Goal: Information Seeking & Learning: Compare options

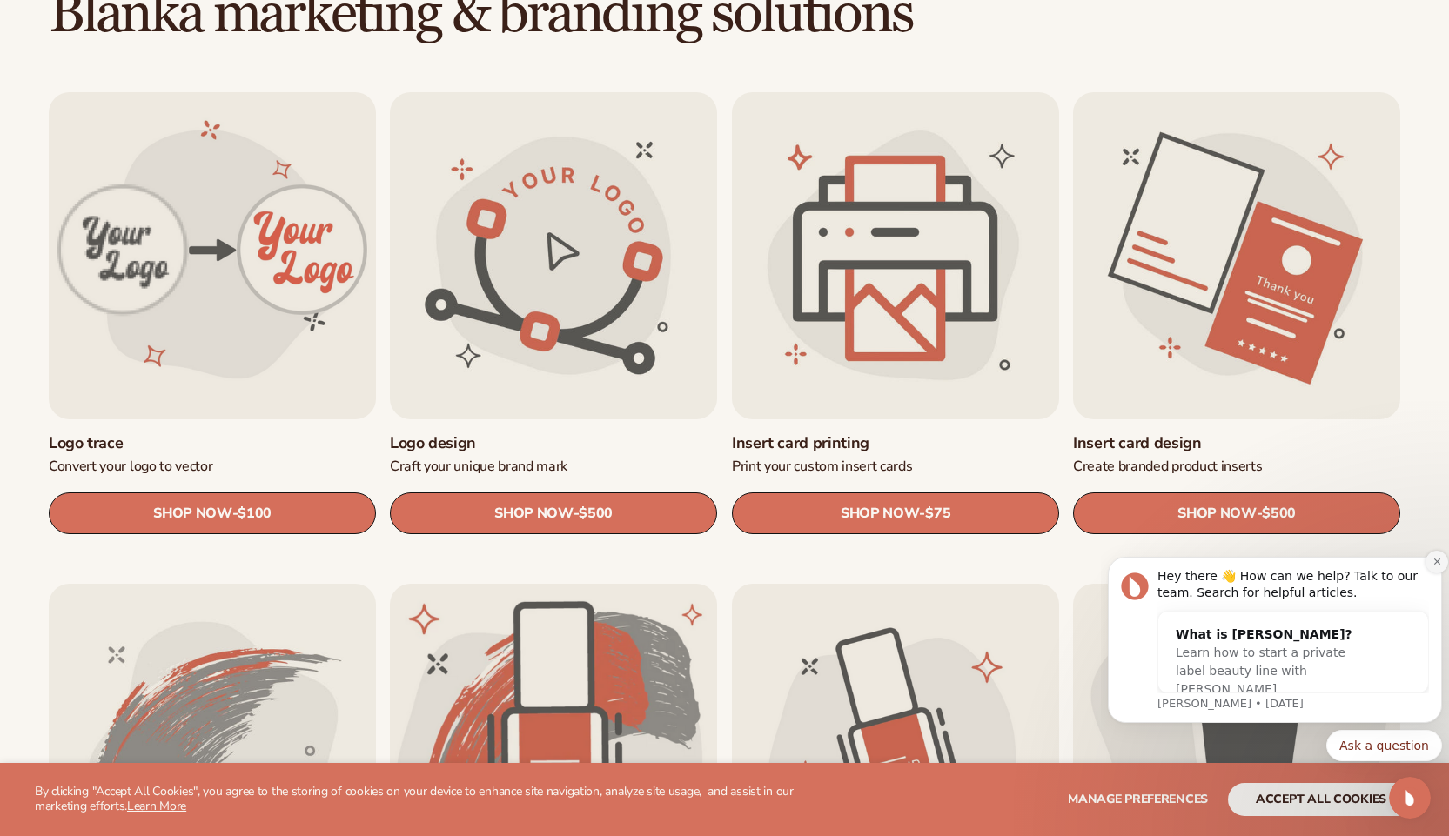
click at [1430, 564] on button "Dismiss notification" at bounding box center [1437, 562] width 23 height 23
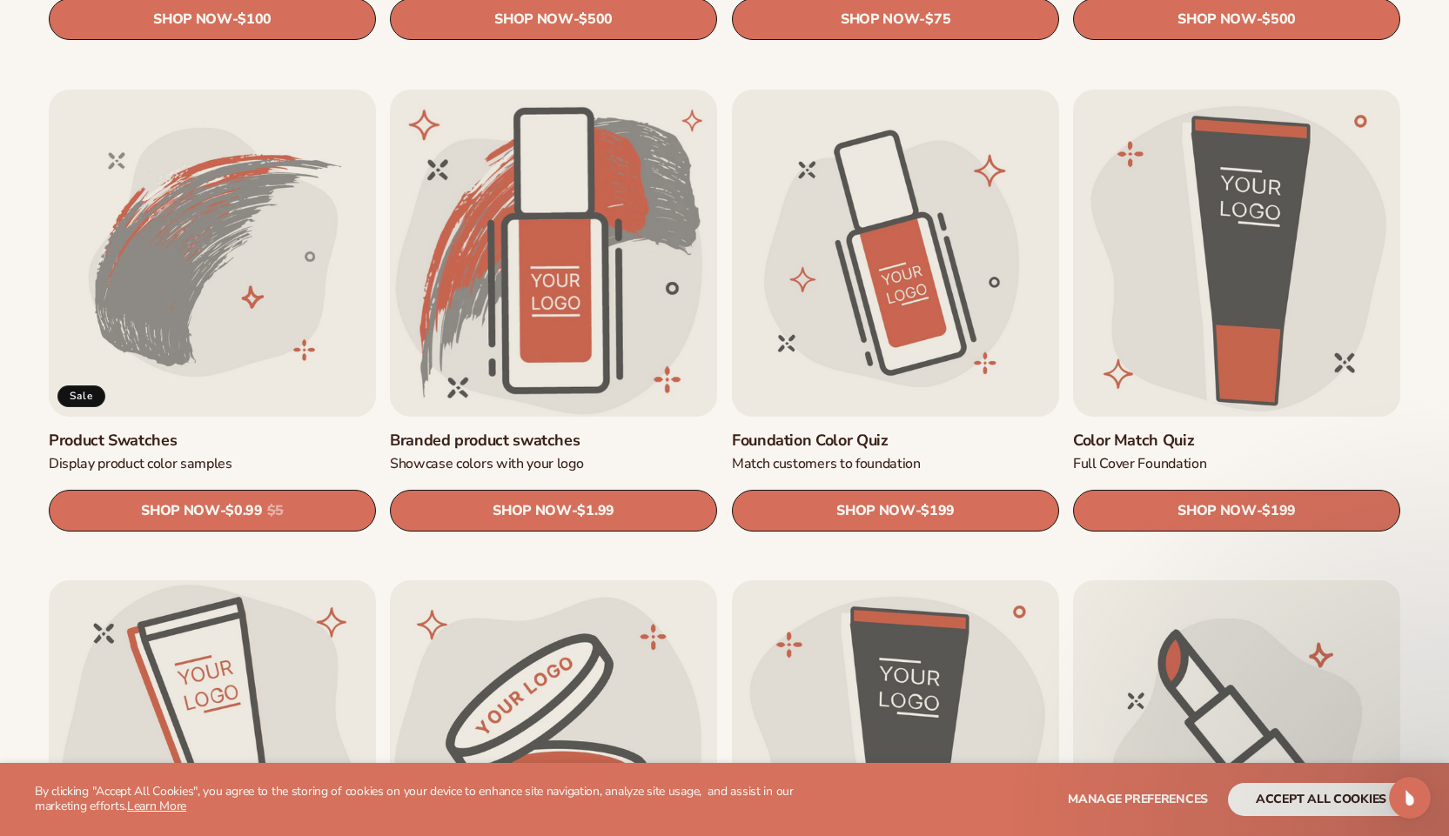
scroll to position [1044, 0]
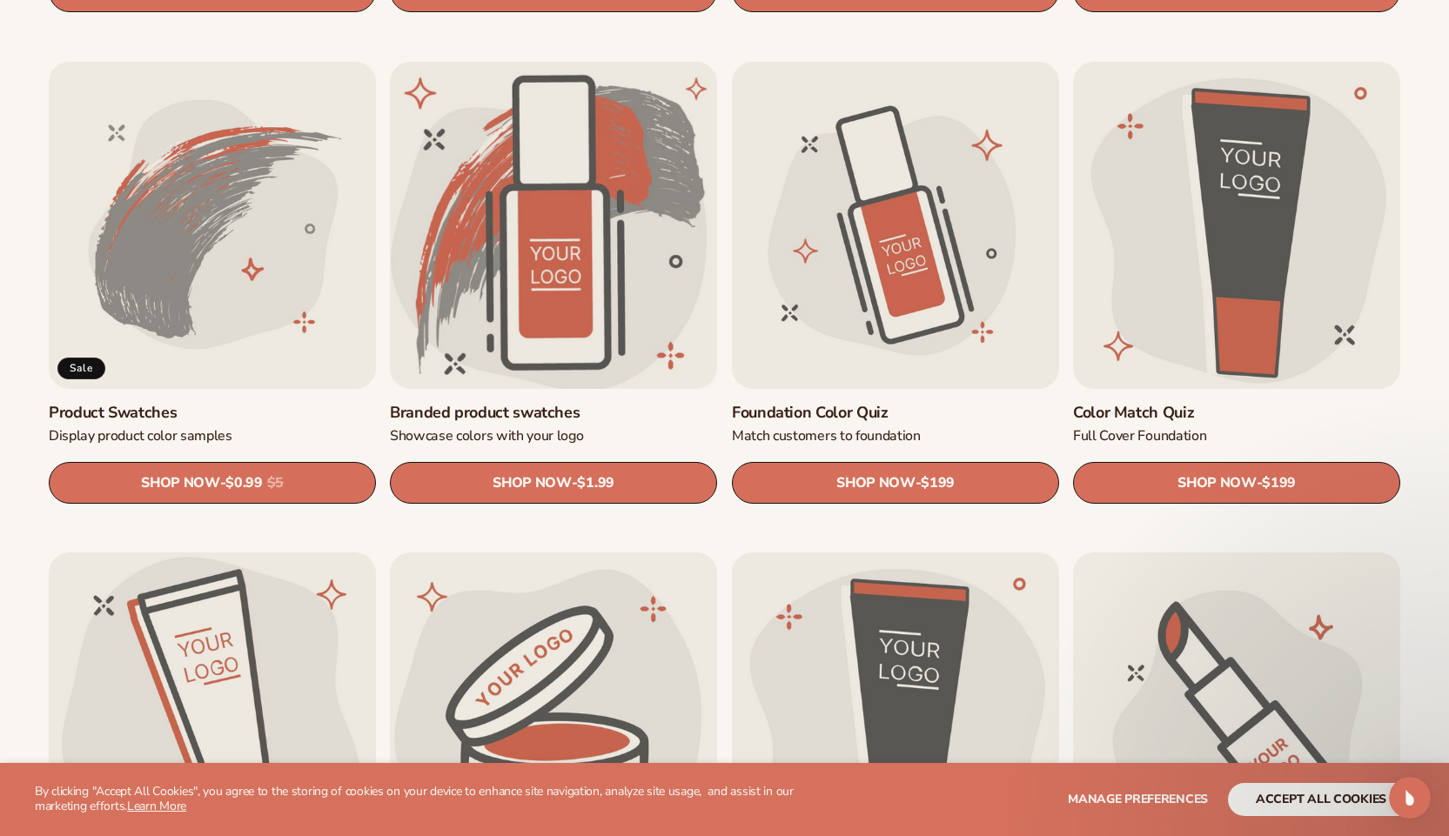
click at [580, 403] on link "Branded product swatches" at bounding box center [553, 413] width 327 height 20
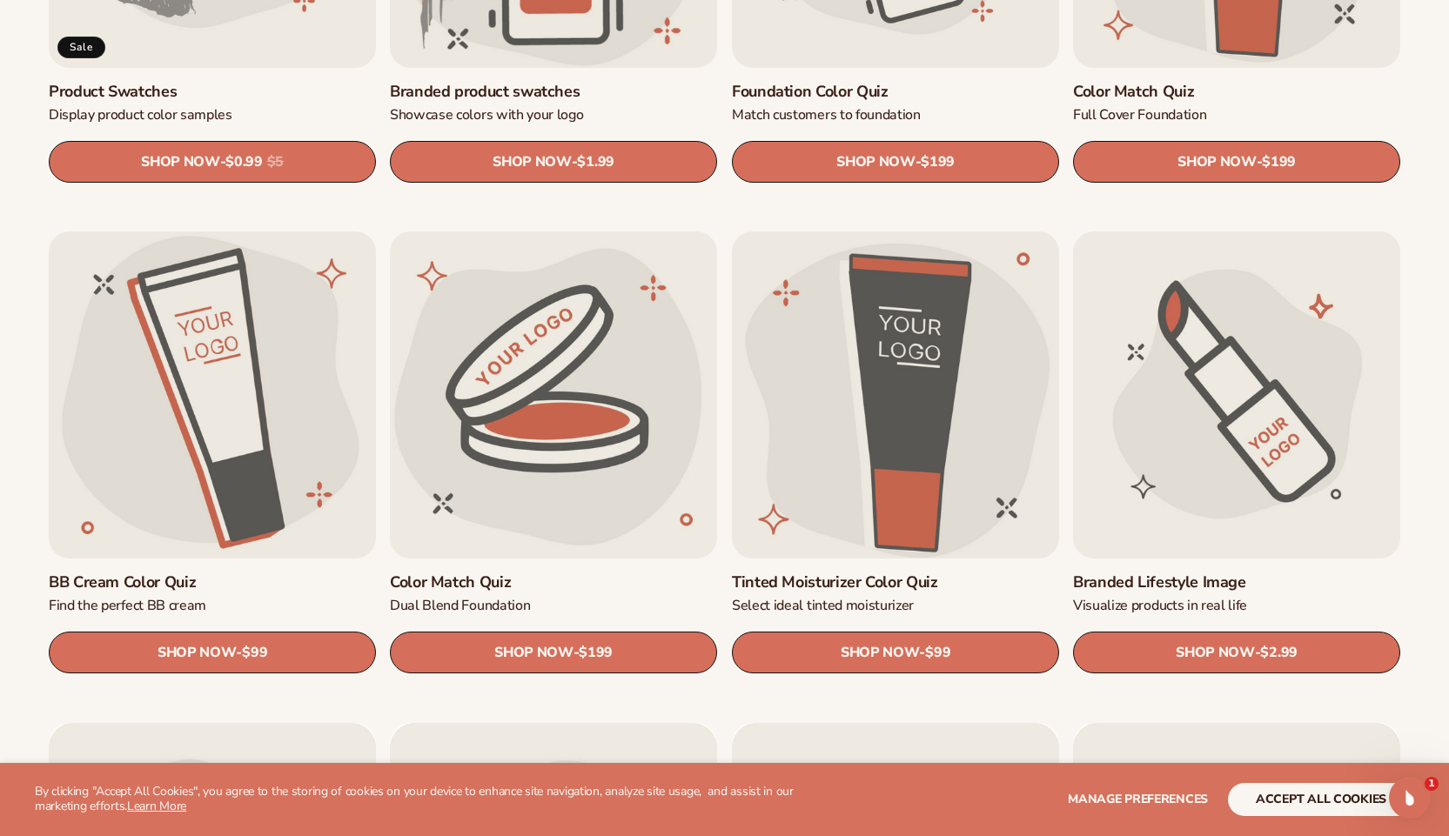
scroll to position [1393, 0]
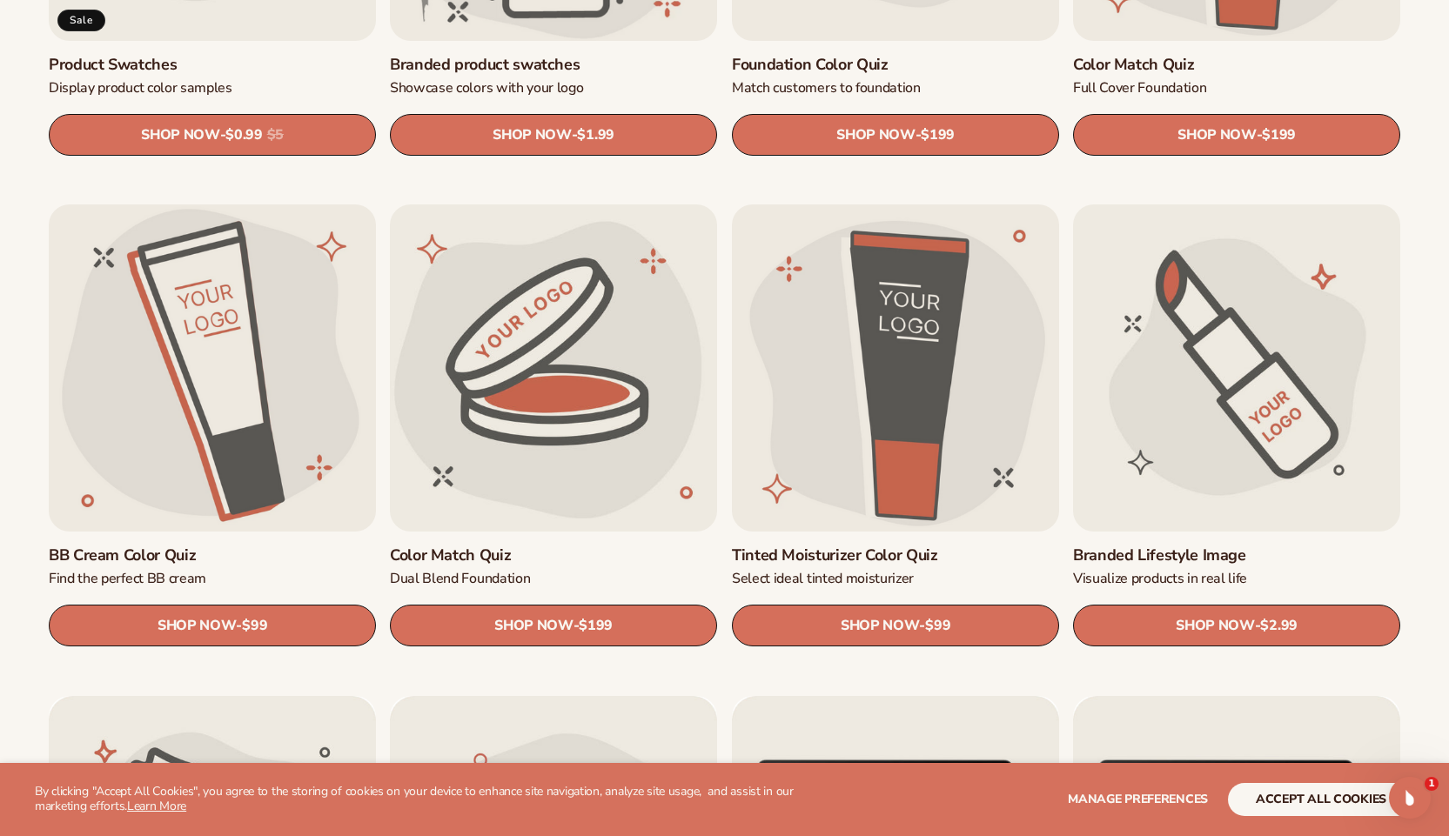
click at [1107, 546] on link "Branded Lifestyle Image" at bounding box center [1236, 556] width 327 height 20
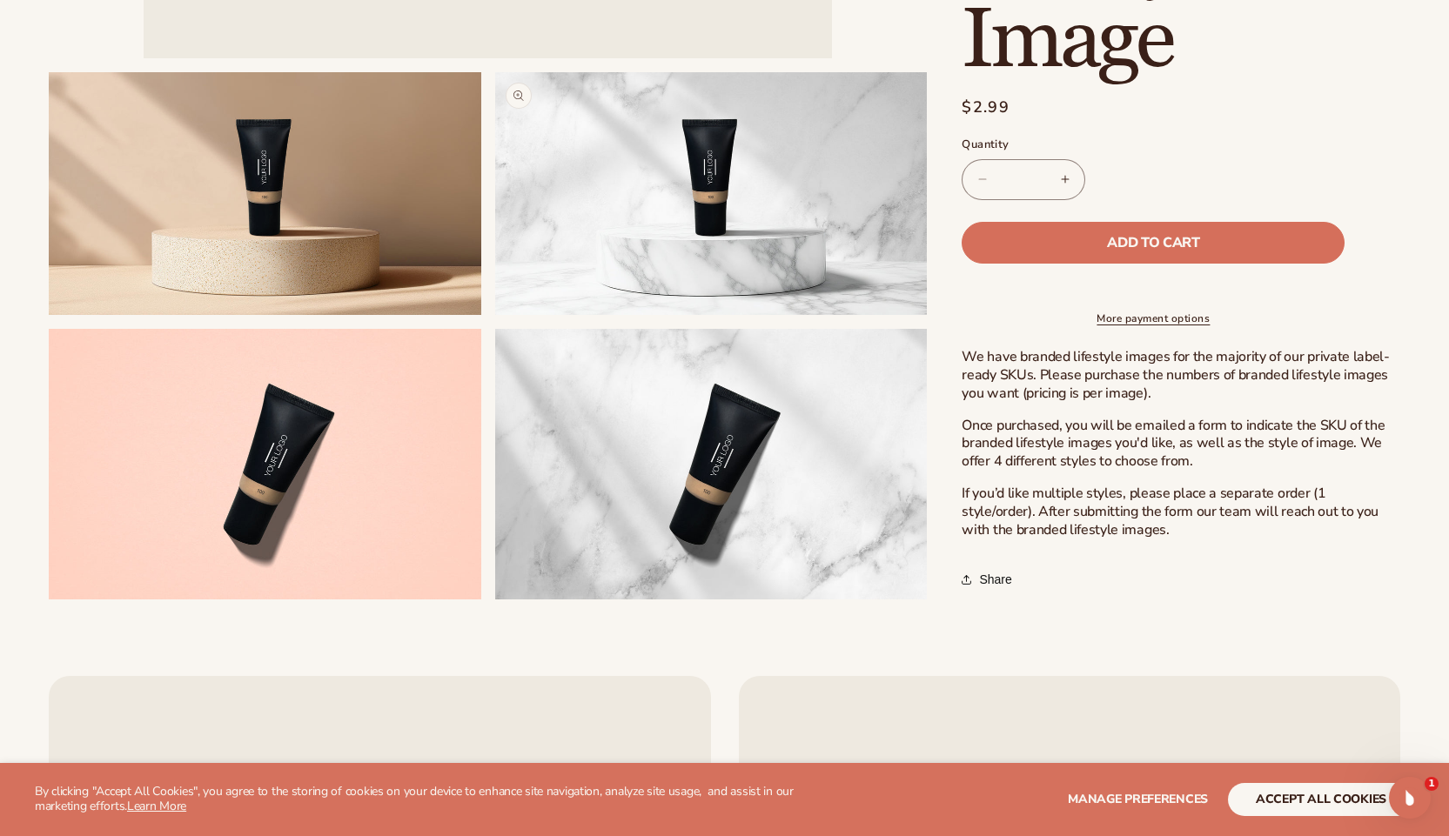
scroll to position [783, 0]
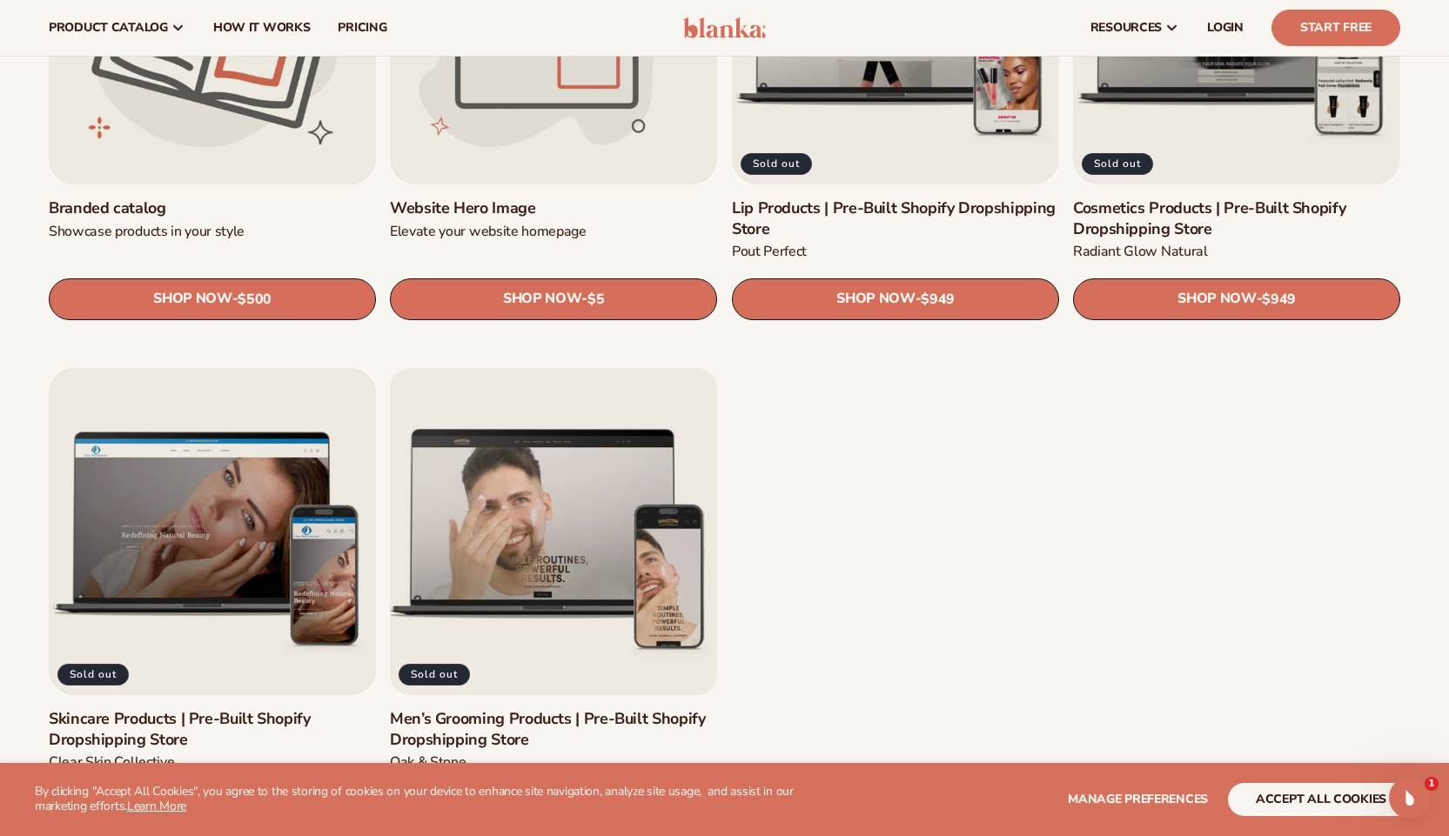
scroll to position [2176, 0]
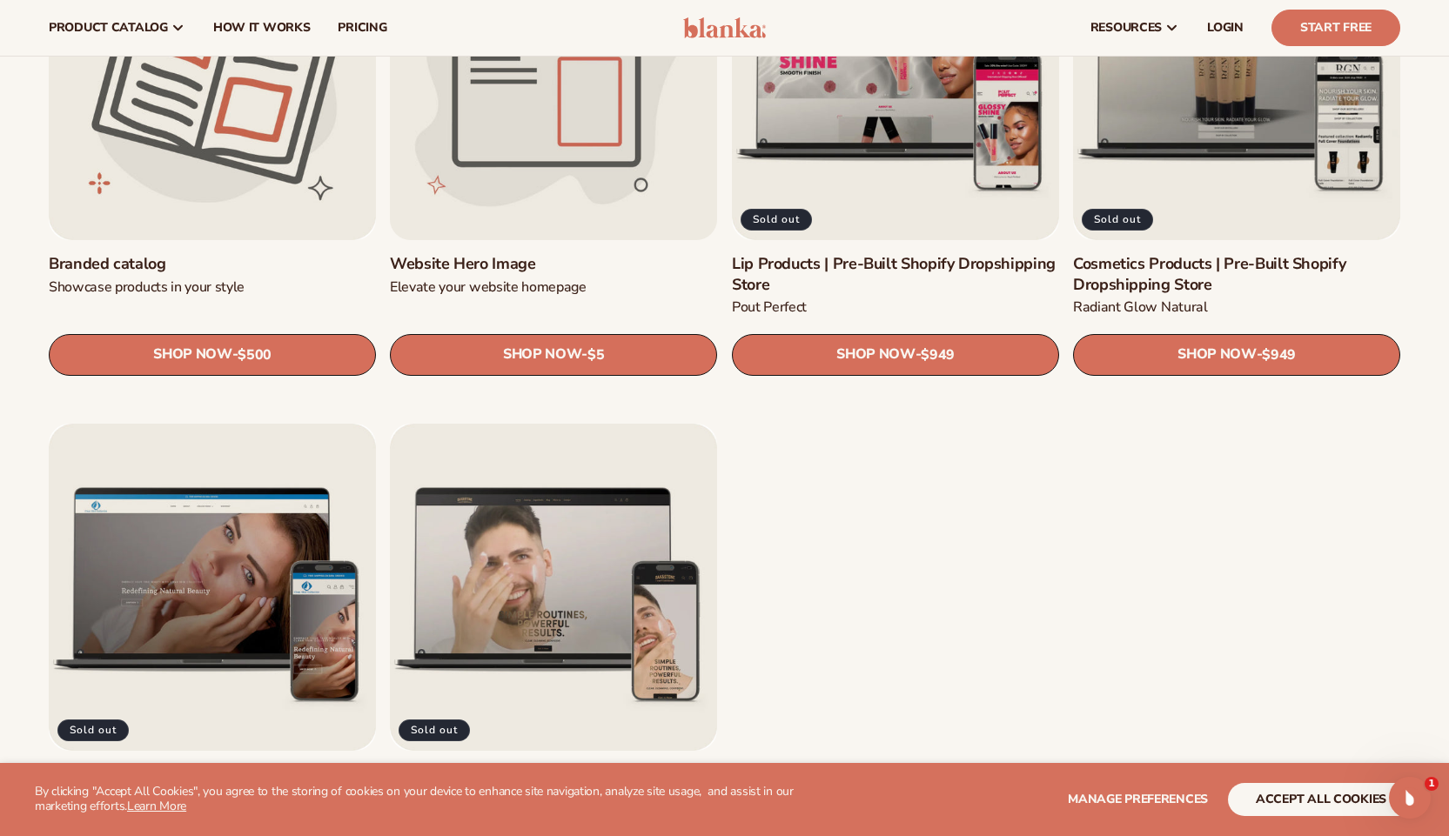
click at [524, 268] on link "Website Hero Image" at bounding box center [553, 264] width 327 height 20
